Goal: Information Seeking & Learning: Learn about a topic

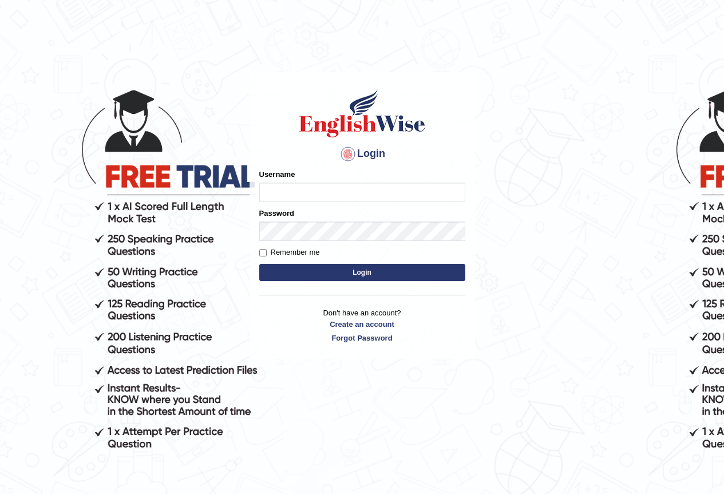
drag, startPoint x: 0, startPoint y: 0, endPoint x: 0, endPoint y: 294, distance: 294.1
drag, startPoint x: 0, startPoint y: 294, endPoint x: 280, endPoint y: 188, distance: 299.1
click at [280, 188] on input "Username" at bounding box center [362, 192] width 206 height 19
type input "devendra137"
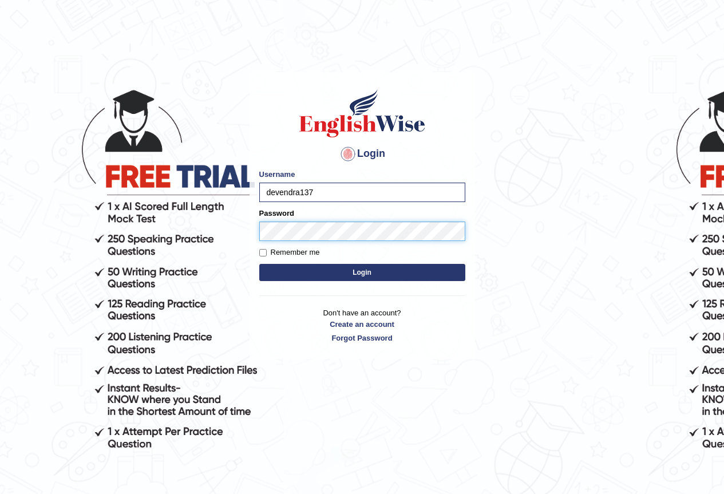
click at [259, 264] on button "Login" at bounding box center [362, 272] width 206 height 17
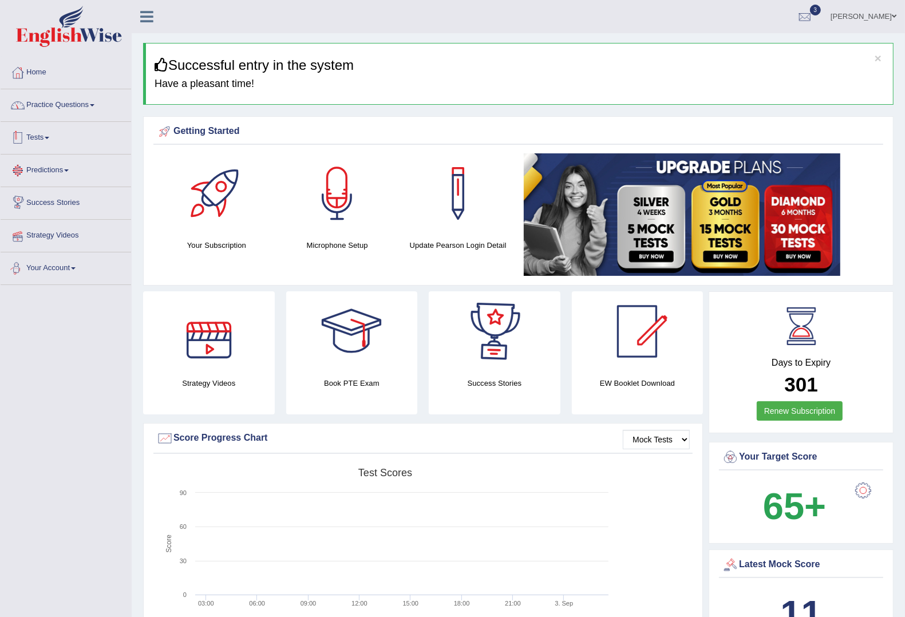
click at [76, 103] on link "Practice Questions" at bounding box center [66, 103] width 130 height 29
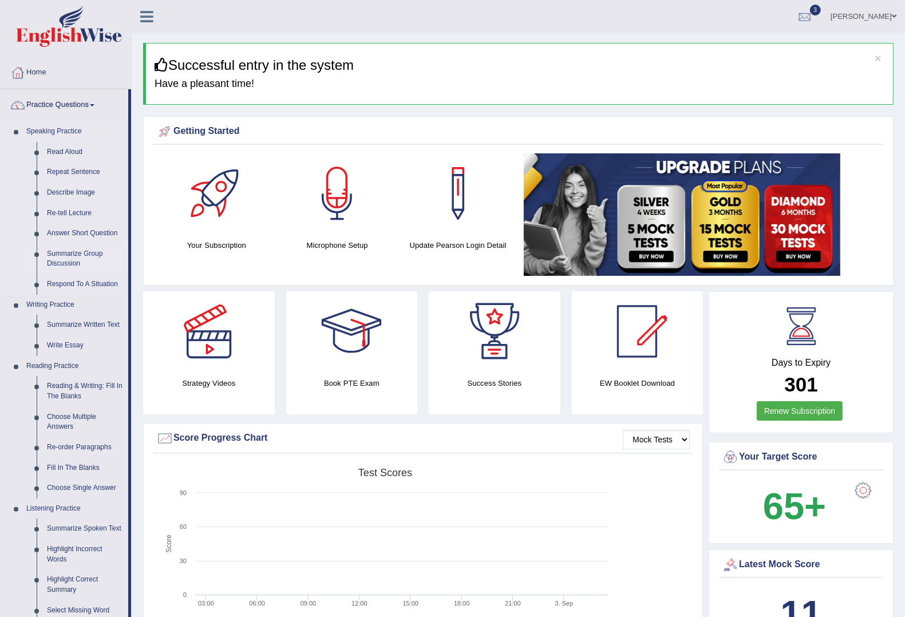
click at [81, 256] on link "Summarize Group Discussion" at bounding box center [85, 259] width 86 height 30
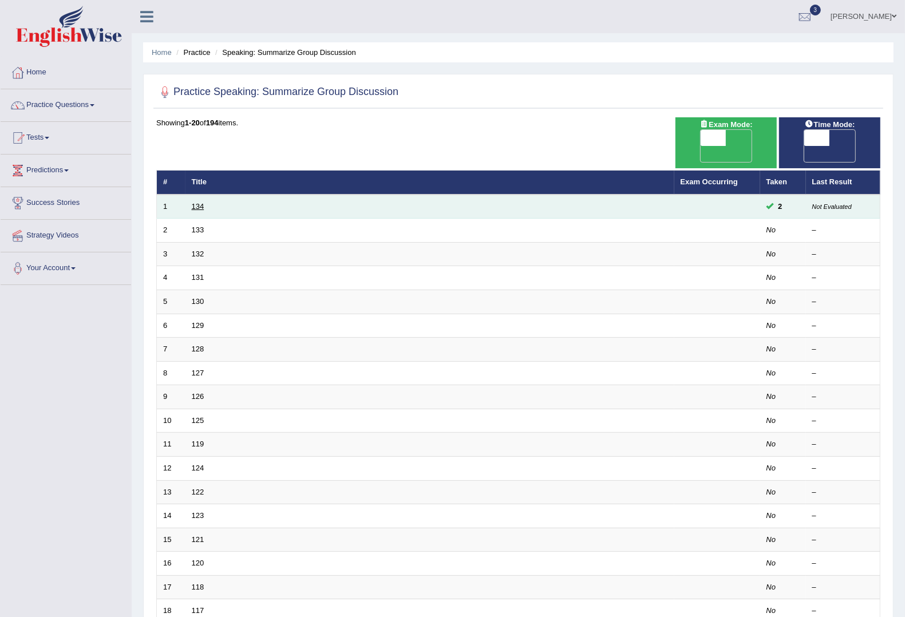
click at [198, 202] on link "134" at bounding box center [198, 206] width 13 height 9
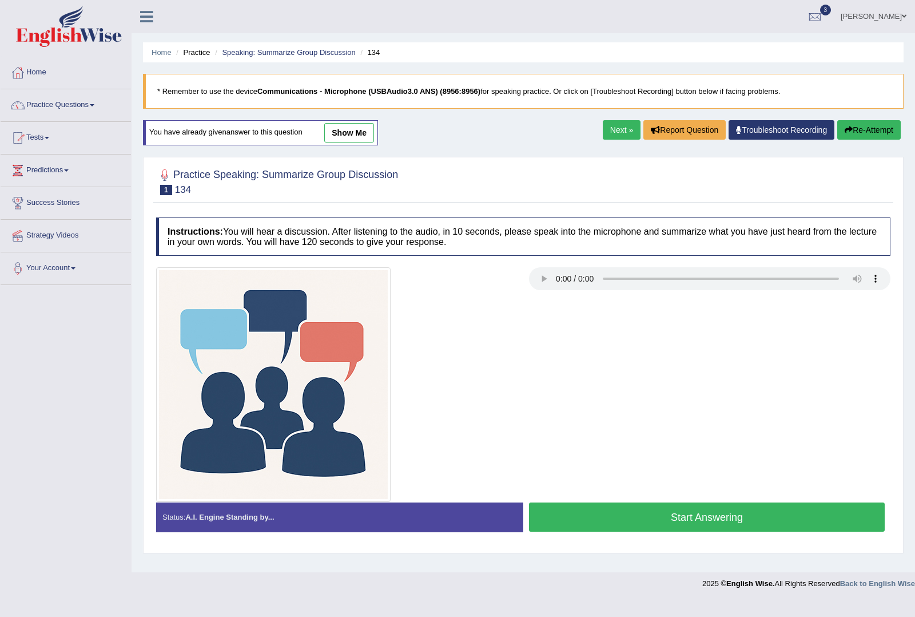
click at [853, 126] on button "Re-Attempt" at bounding box center [870, 129] width 64 height 19
click at [544, 395] on div at bounding box center [523, 384] width 746 height 235
click at [854, 134] on button "Re-Attempt" at bounding box center [870, 129] width 64 height 19
click at [608, 521] on button "Start Answering" at bounding box center [707, 516] width 356 height 29
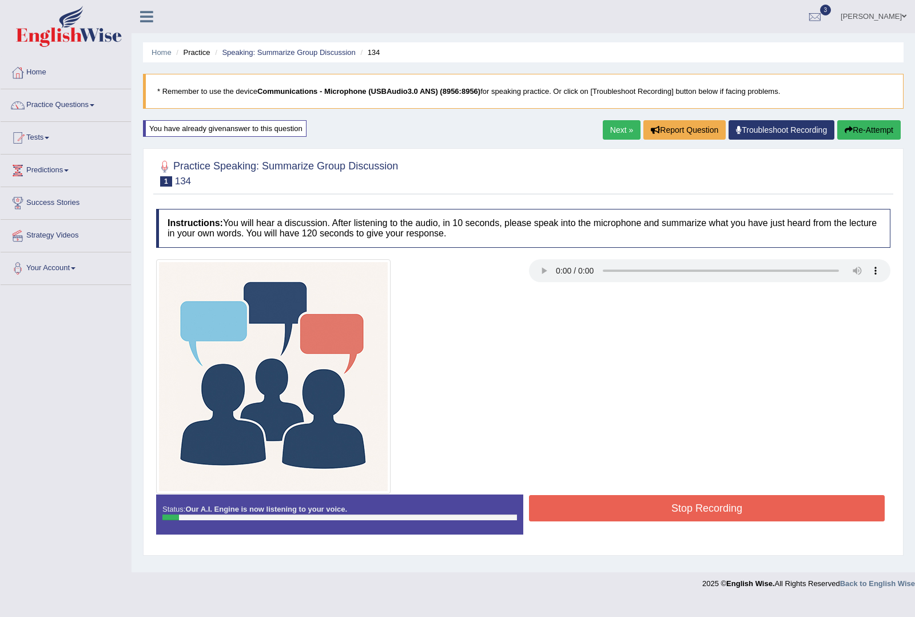
click at [848, 129] on icon "button" at bounding box center [849, 130] width 8 height 8
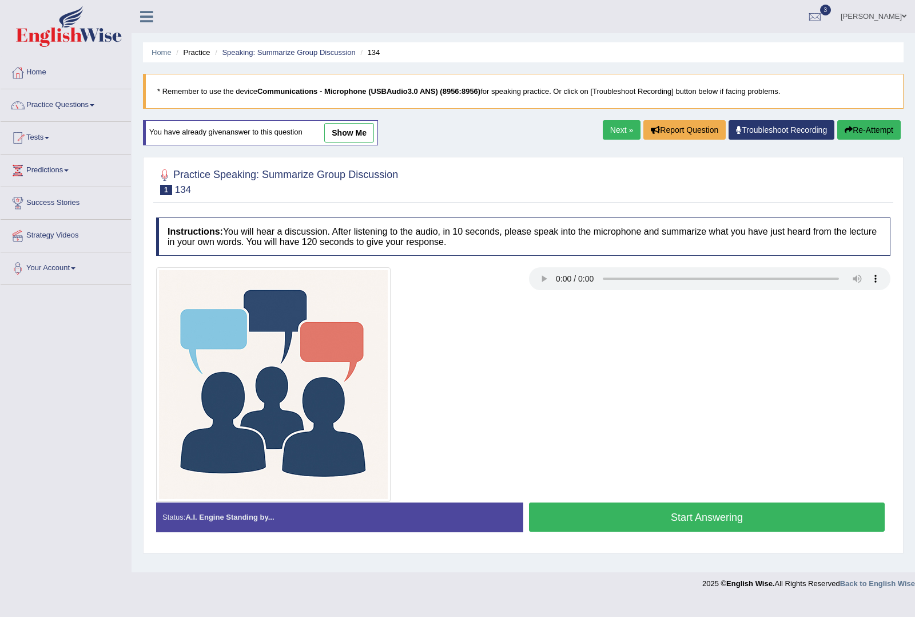
click at [616, 129] on link "Next »" at bounding box center [622, 129] width 38 height 19
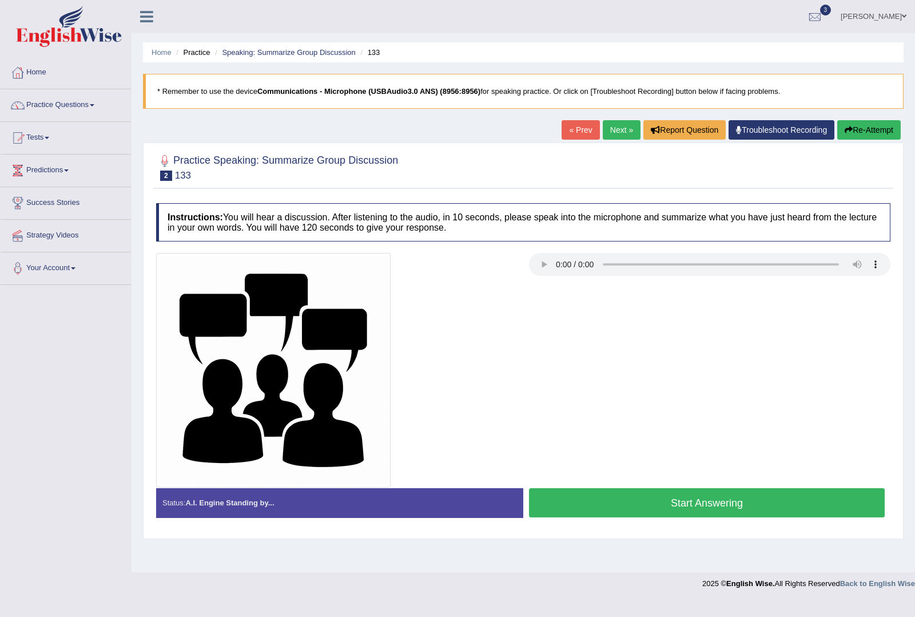
click at [619, 134] on link "Next »" at bounding box center [622, 129] width 38 height 19
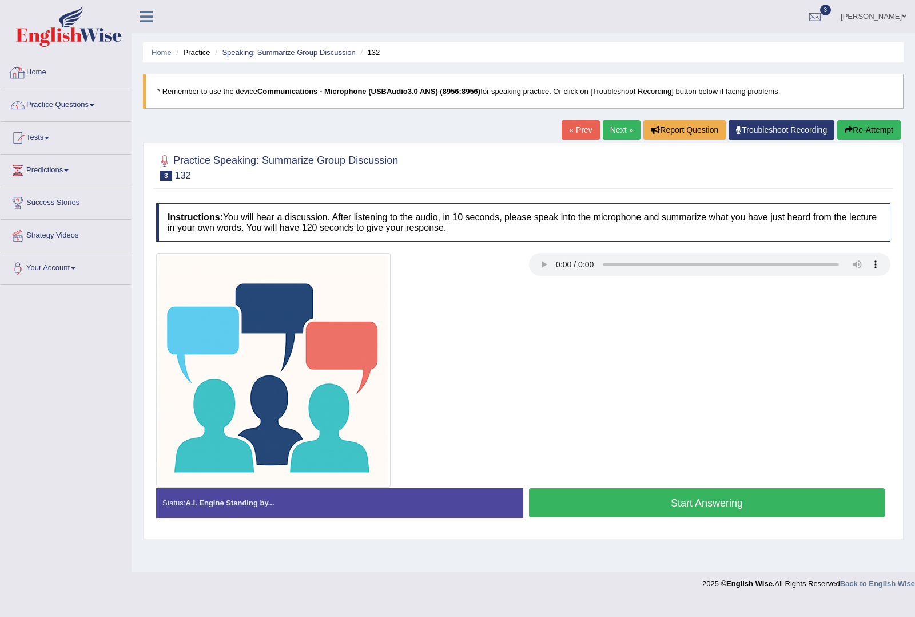
click at [58, 77] on link "Home" at bounding box center [66, 71] width 130 height 29
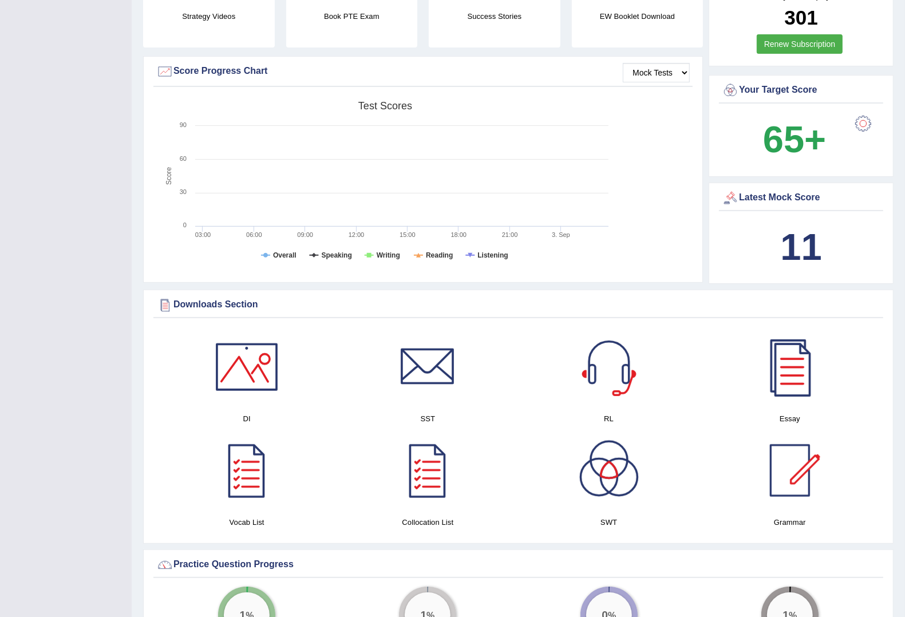
scroll to position [286, 0]
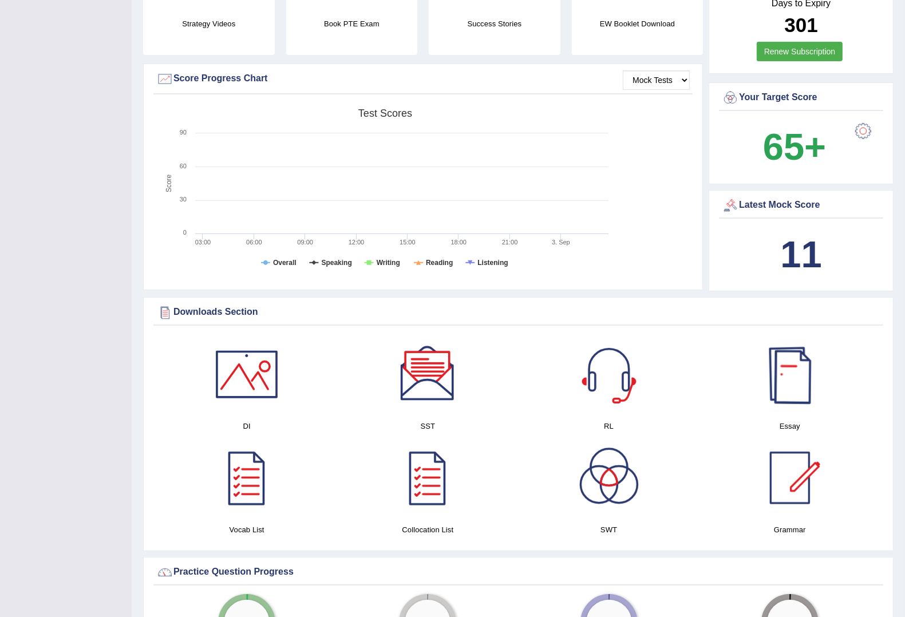
click at [774, 366] on div at bounding box center [790, 374] width 80 height 80
click at [454, 379] on div at bounding box center [427, 374] width 80 height 80
click at [260, 396] on div at bounding box center [247, 374] width 80 height 80
click at [590, 359] on div at bounding box center [609, 374] width 80 height 80
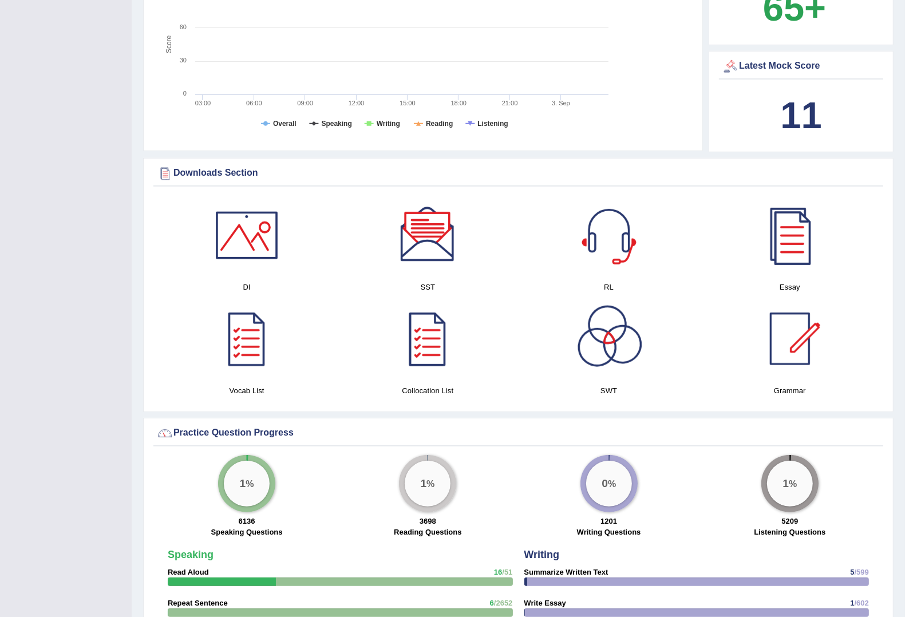
scroll to position [501, 0]
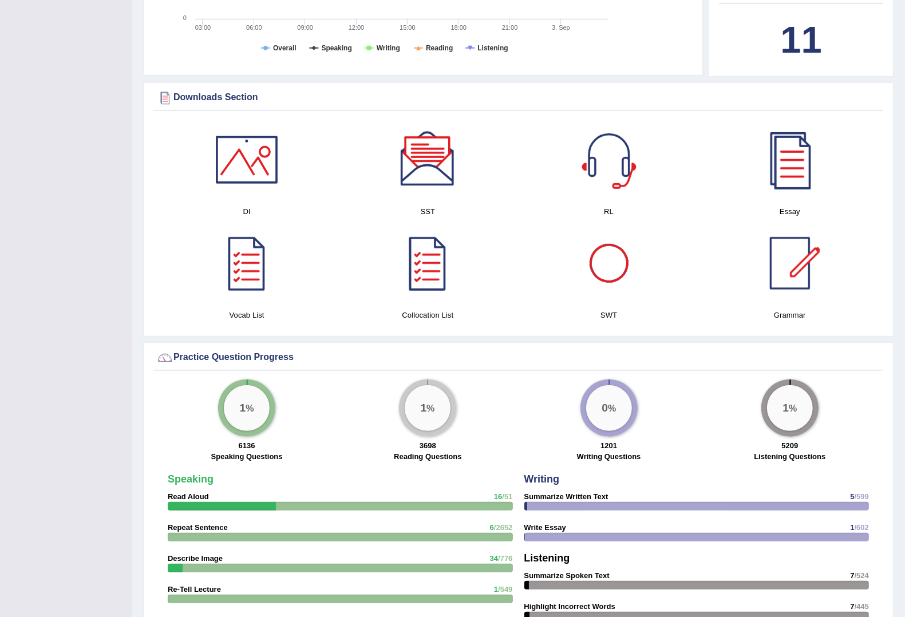
click at [615, 264] on div at bounding box center [609, 263] width 80 height 80
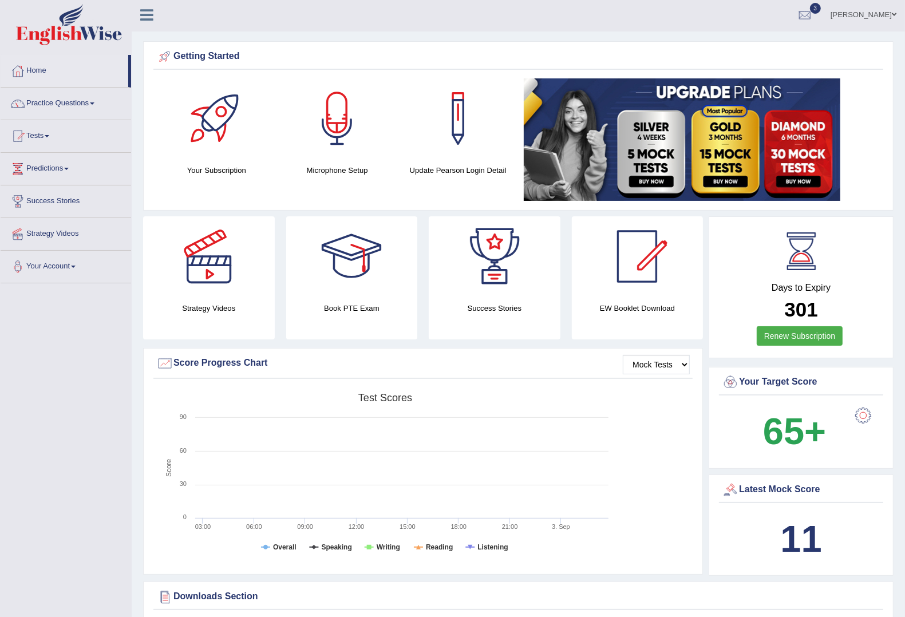
scroll to position [0, 0]
